Goal: Register for event/course

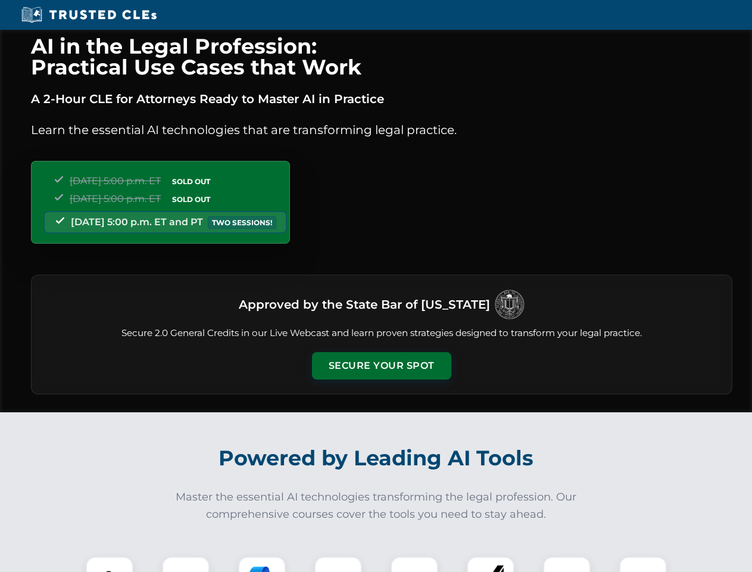
click at [381, 366] on button "Secure Your Spot" at bounding box center [381, 365] width 139 height 27
click at [110, 564] on img at bounding box center [109, 580] width 35 height 35
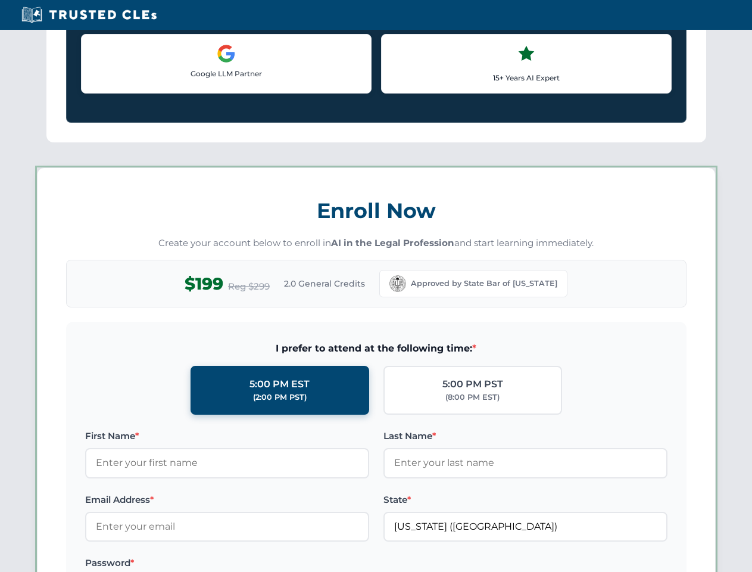
click at [262, 564] on label "Password *" at bounding box center [227, 563] width 284 height 14
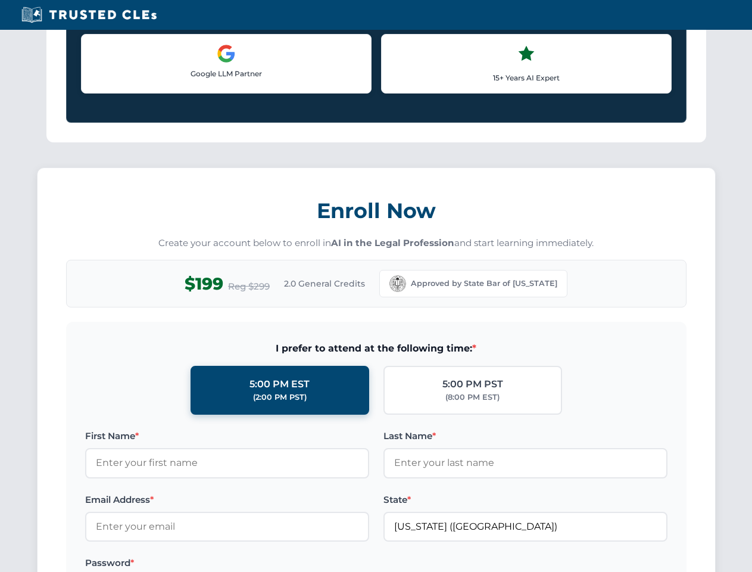
scroll to position [1169, 0]
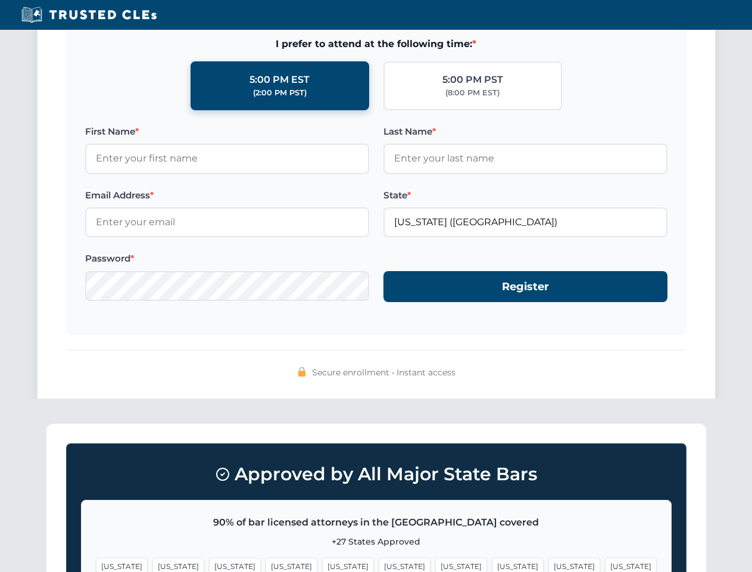
click at [549, 564] on span "[US_STATE]" at bounding box center [575, 566] width 52 height 17
